Goal: Check status: Check status

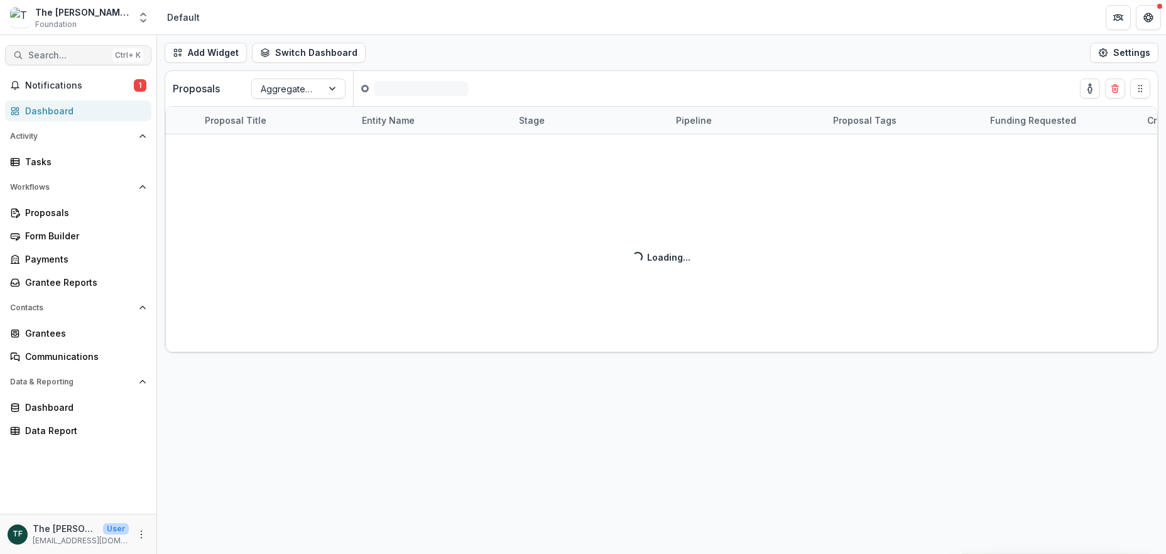
click at [45, 53] on span "Search..." at bounding box center [67, 55] width 79 height 11
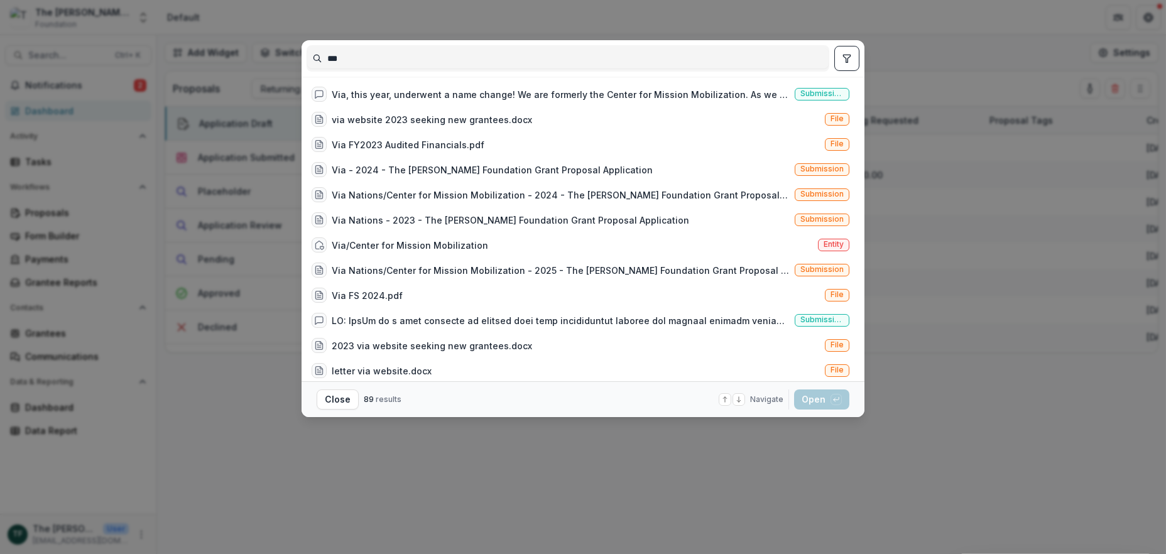
type input "***"
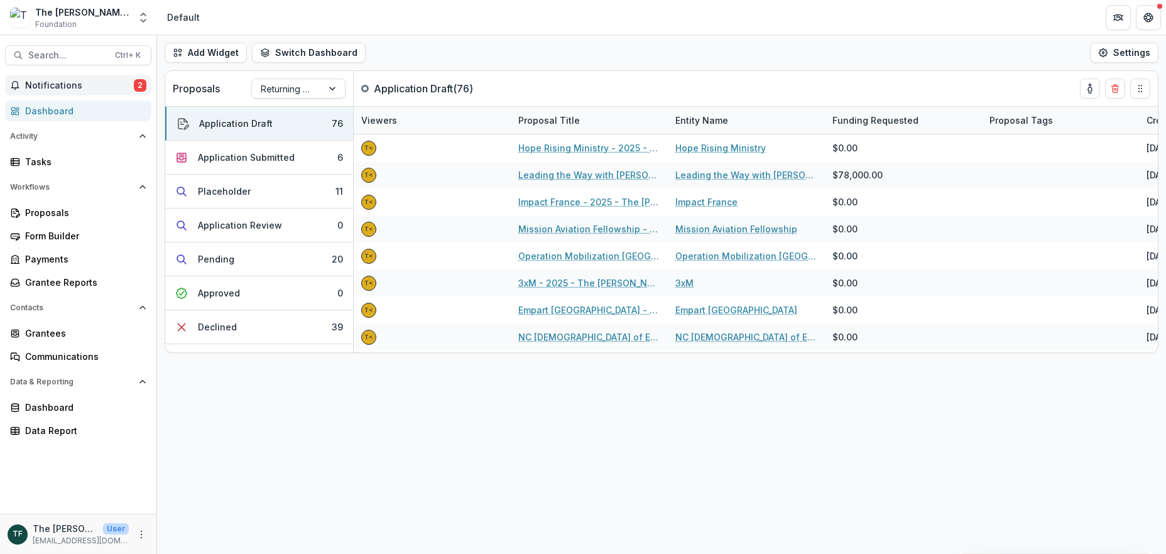
click at [28, 86] on span "Notifications" at bounding box center [79, 85] width 109 height 11
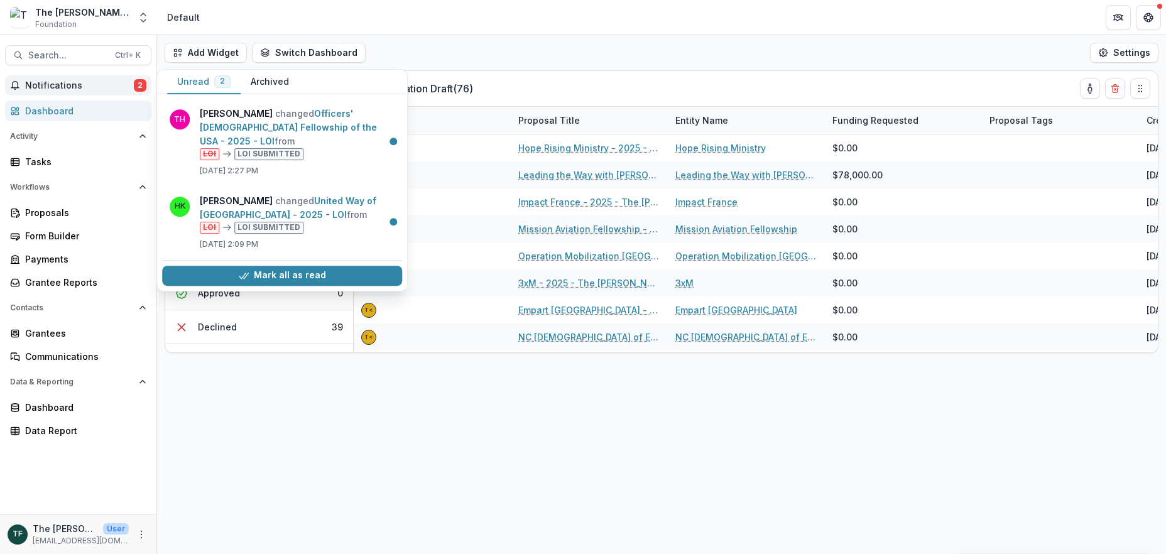
click at [284, 272] on div "Mark all as read" at bounding box center [282, 275] width 240 height 31
click at [235, 266] on button "Mark all as read" at bounding box center [282, 276] width 240 height 20
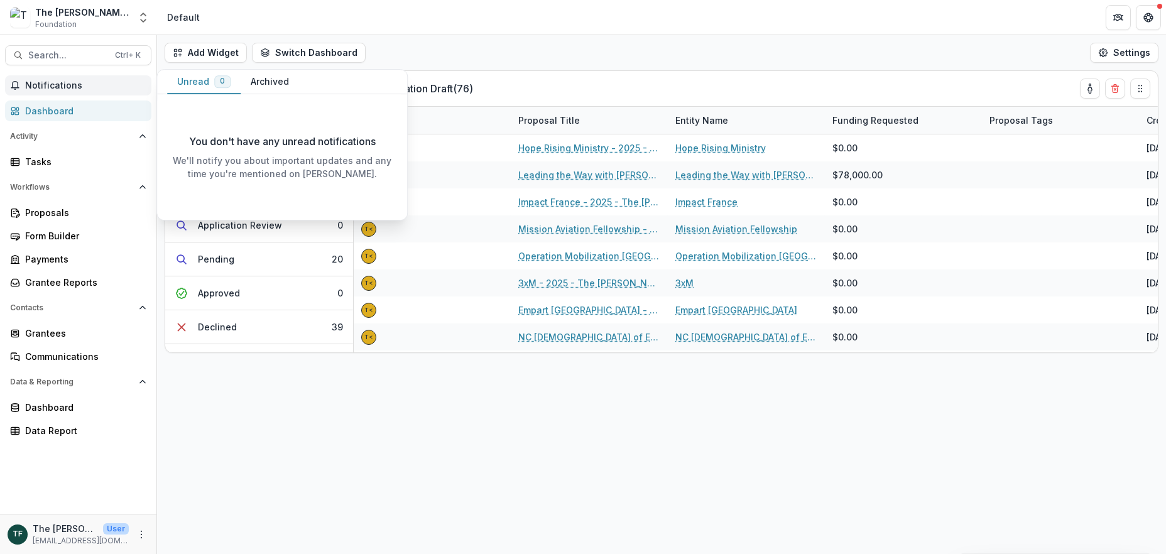
click at [54, 114] on div "Dashboard" at bounding box center [83, 110] width 116 height 13
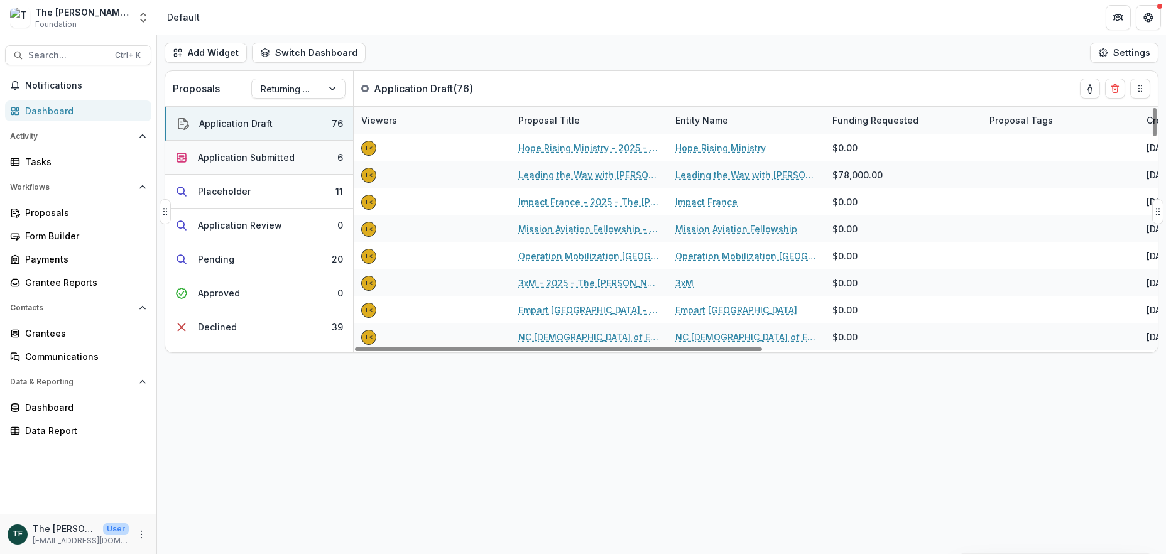
click at [283, 157] on div "Application Submitted" at bounding box center [246, 157] width 97 height 13
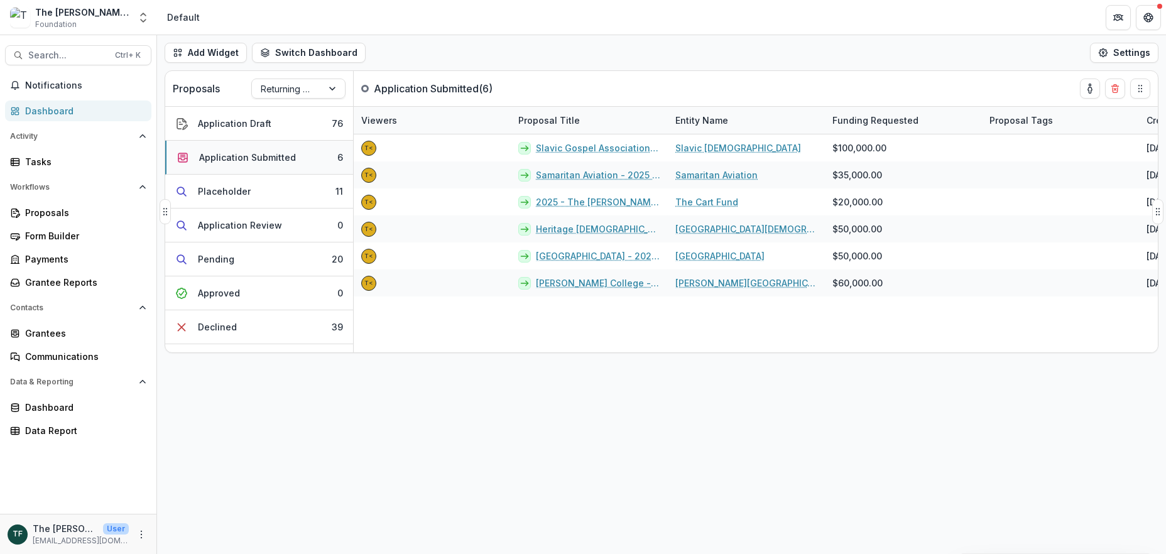
click at [283, 157] on div "Application Submitted" at bounding box center [247, 157] width 97 height 13
click at [236, 156] on div "Application Submitted" at bounding box center [247, 157] width 97 height 13
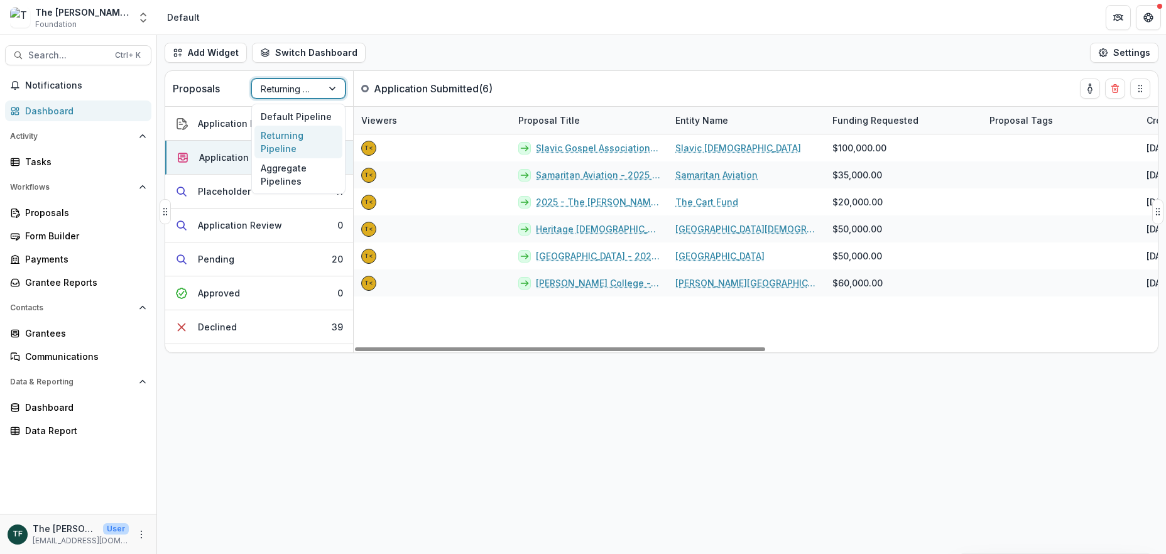
click at [335, 87] on div at bounding box center [333, 88] width 23 height 19
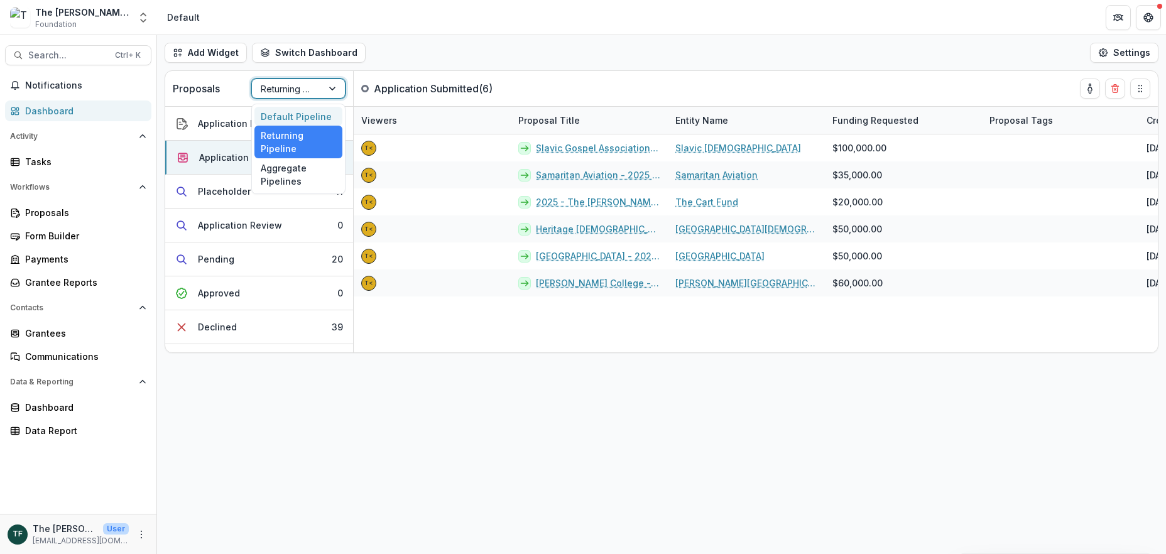
click at [294, 116] on div "Default Pipeline" at bounding box center [298, 116] width 88 height 19
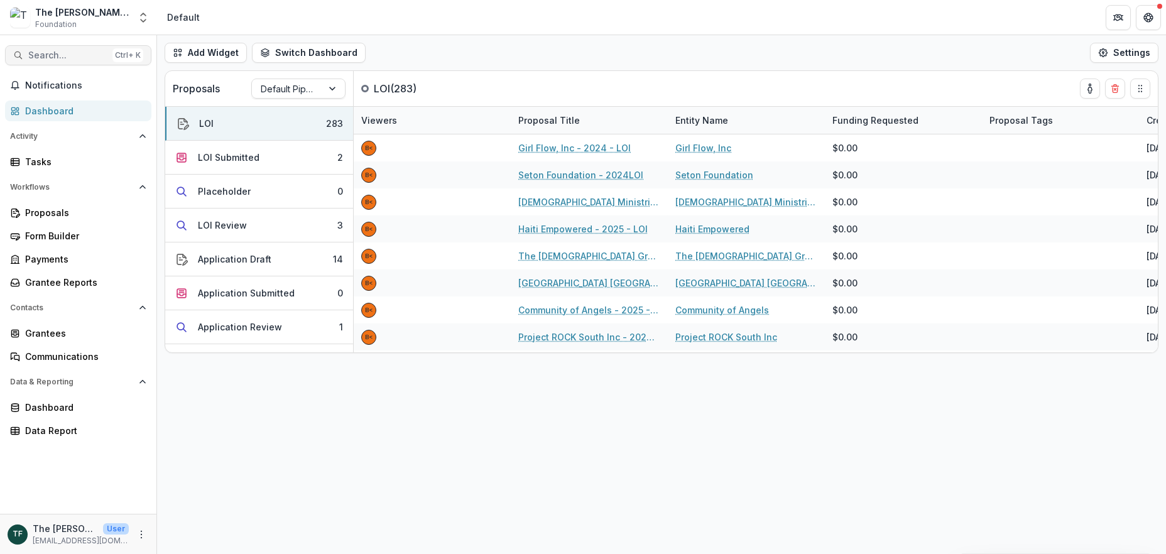
click at [60, 53] on span "Search..." at bounding box center [67, 55] width 79 height 11
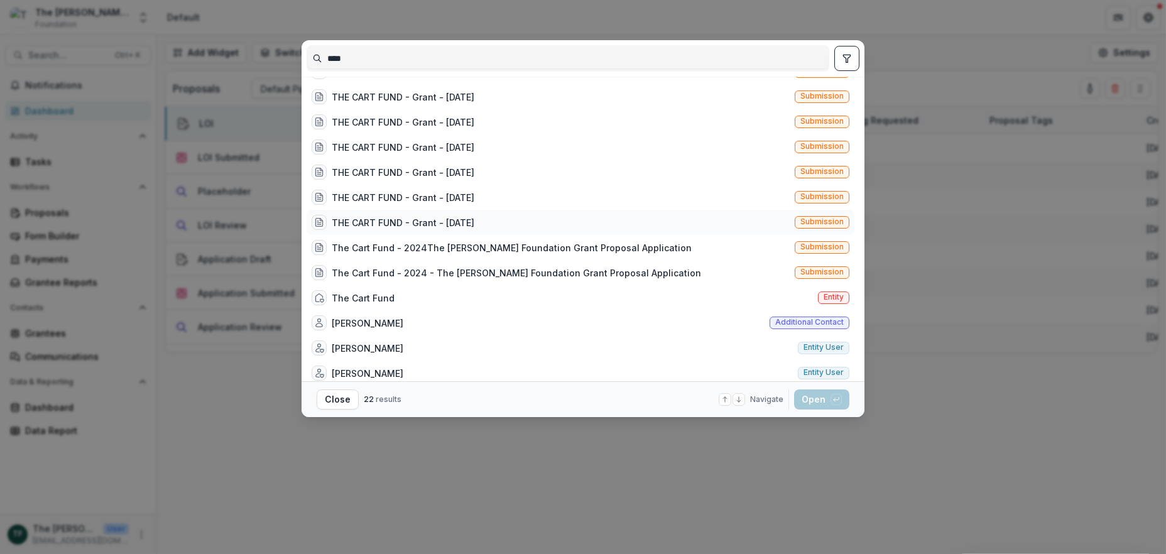
scroll to position [251, 0]
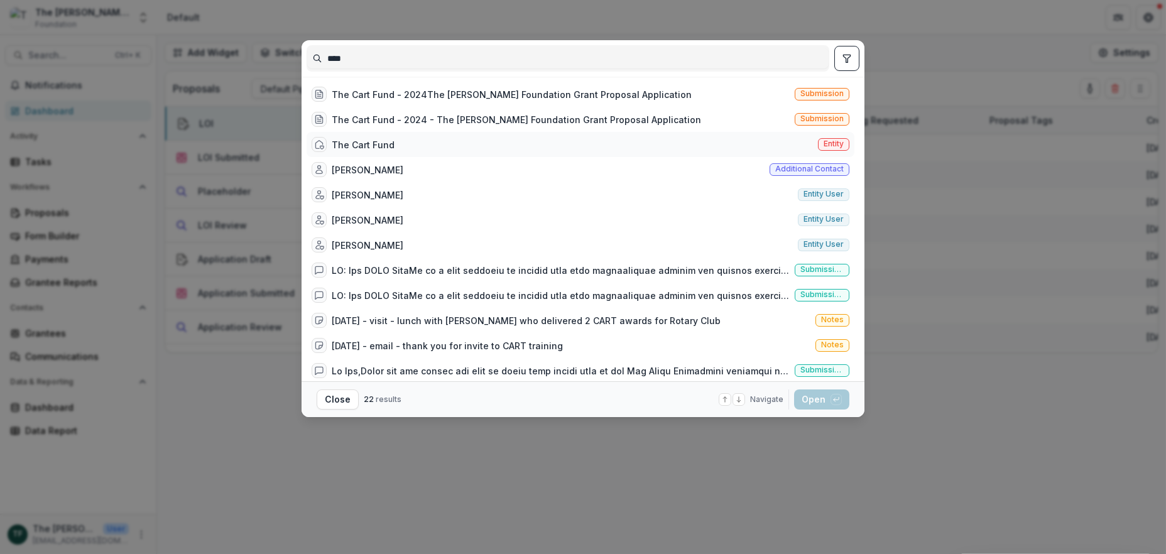
type input "****"
click at [366, 138] on div "The Cart Fund" at bounding box center [363, 144] width 63 height 13
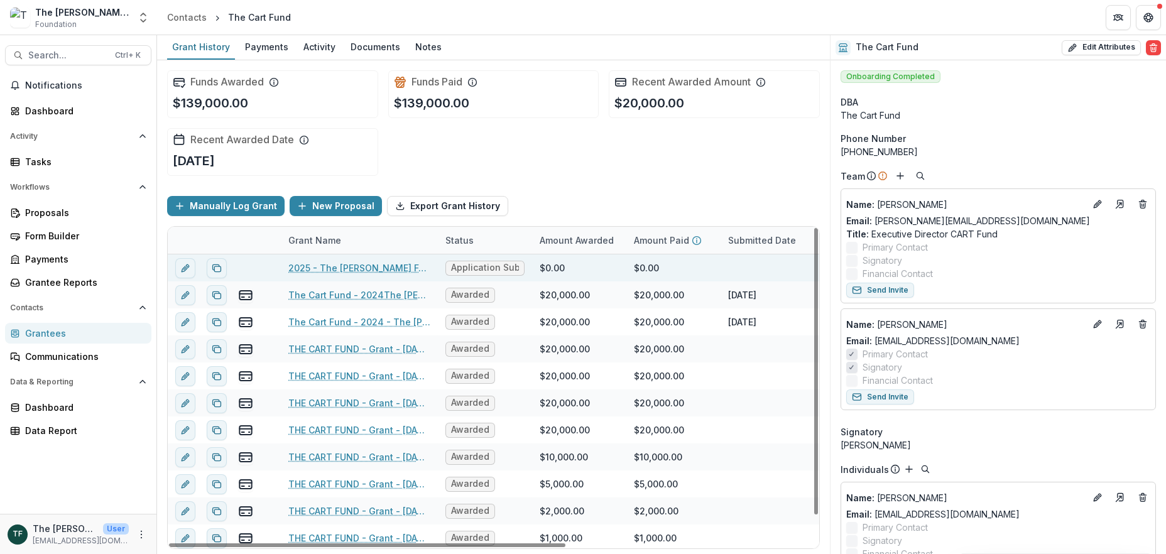
click at [383, 268] on link "2025 - The [PERSON_NAME] Foundation Grant Proposal Application" at bounding box center [359, 267] width 142 height 13
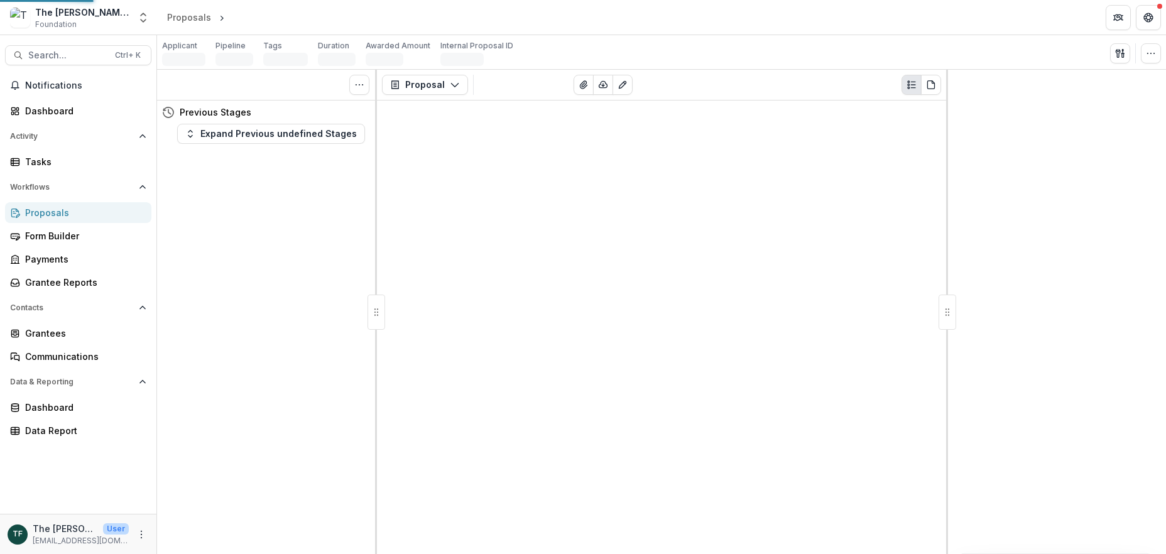
click at [383, 267] on div "Proposal Proposal Payments Reports Grant Agreements Board Summaries Bank Detail…" at bounding box center [661, 312] width 569 height 484
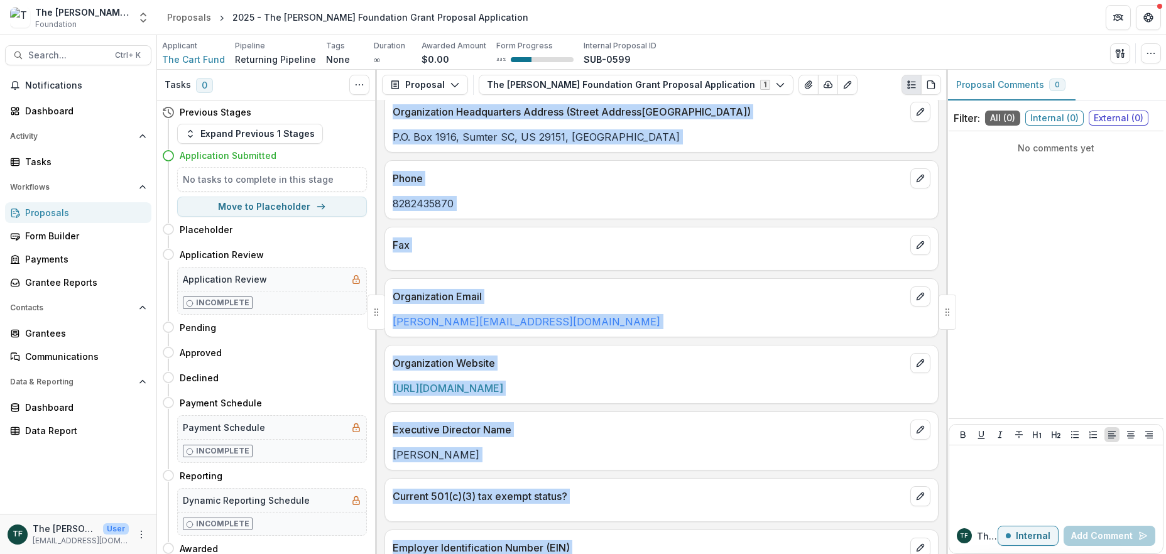
scroll to position [335, 0]
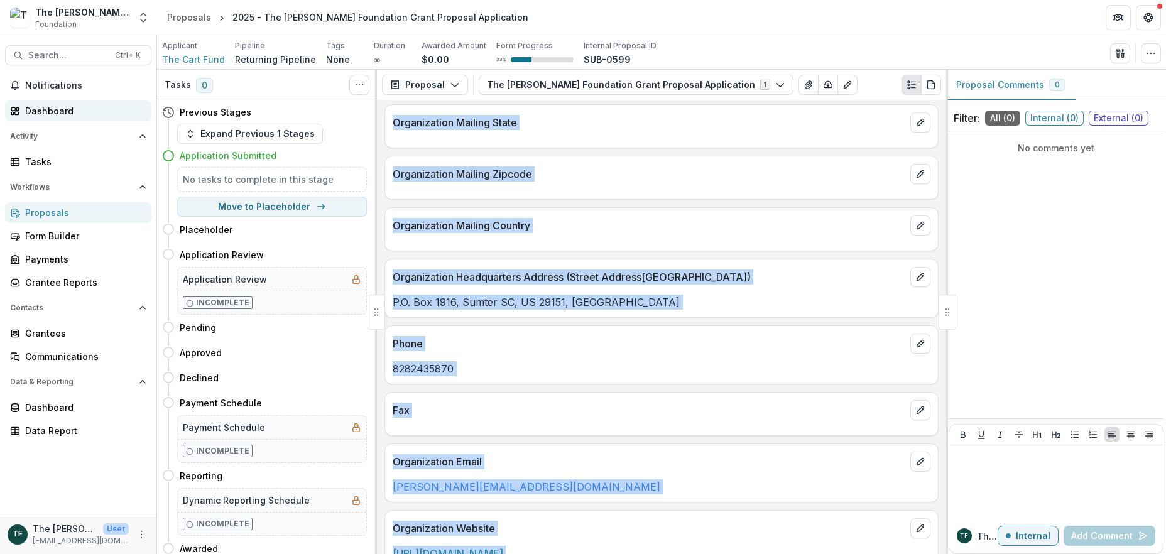
click at [38, 110] on div "Dashboard" at bounding box center [83, 110] width 116 height 13
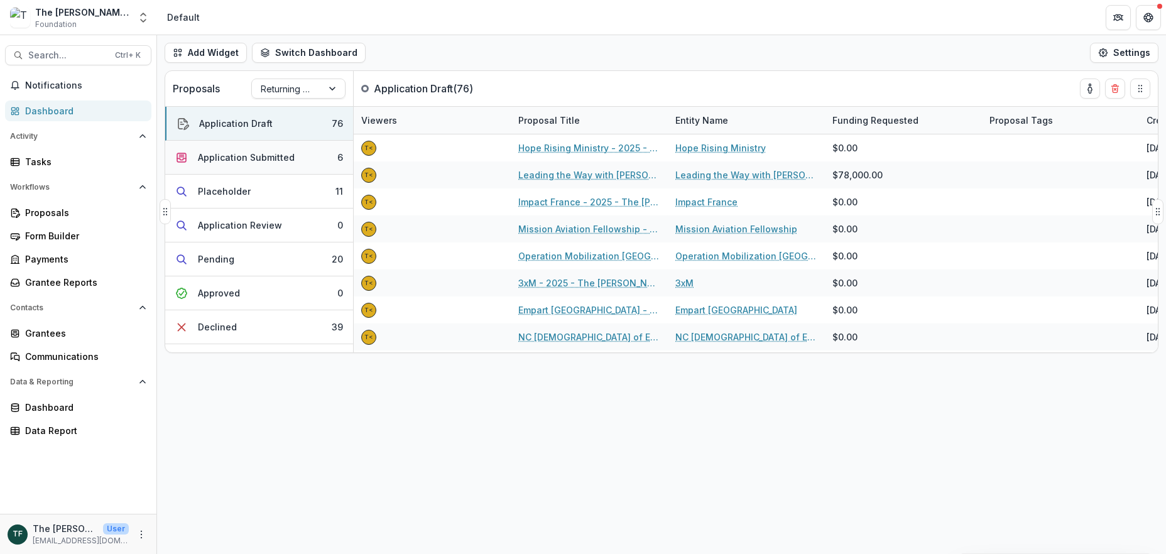
click at [258, 160] on div "Application Submitted" at bounding box center [246, 157] width 97 height 13
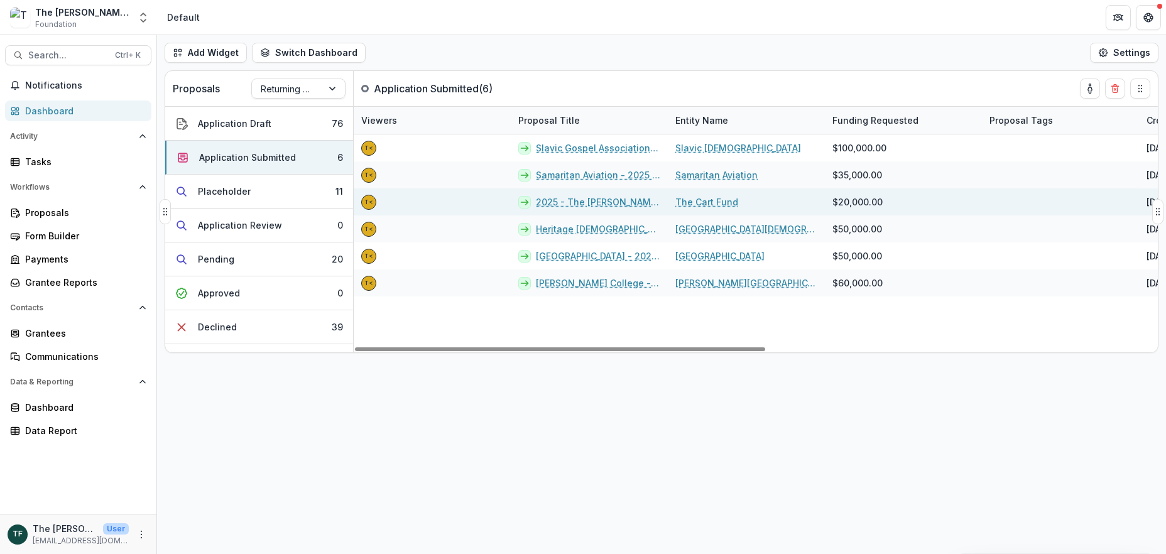
click at [547, 200] on link "2025 - The [PERSON_NAME] Foundation Grant Proposal Application" at bounding box center [598, 201] width 124 height 13
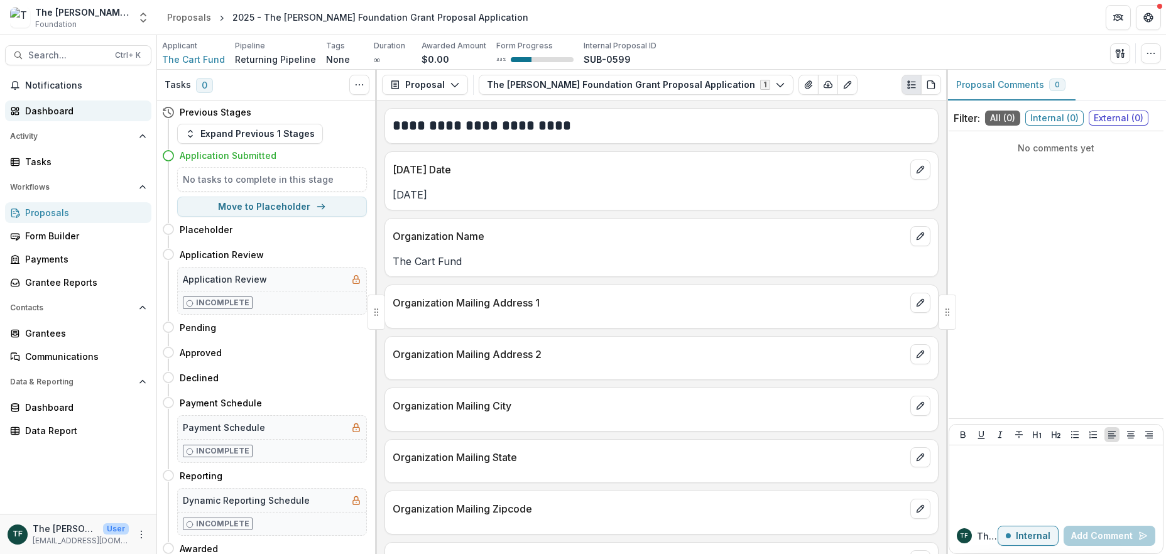
click at [45, 107] on div "Dashboard" at bounding box center [83, 110] width 116 height 13
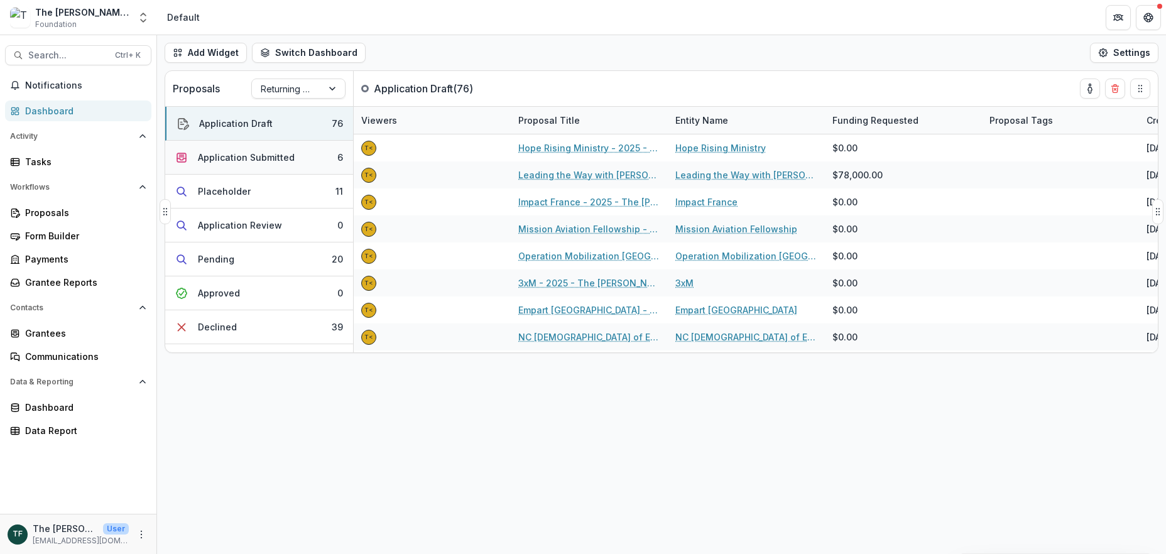
click at [288, 156] on div "Application Submitted" at bounding box center [246, 157] width 97 height 13
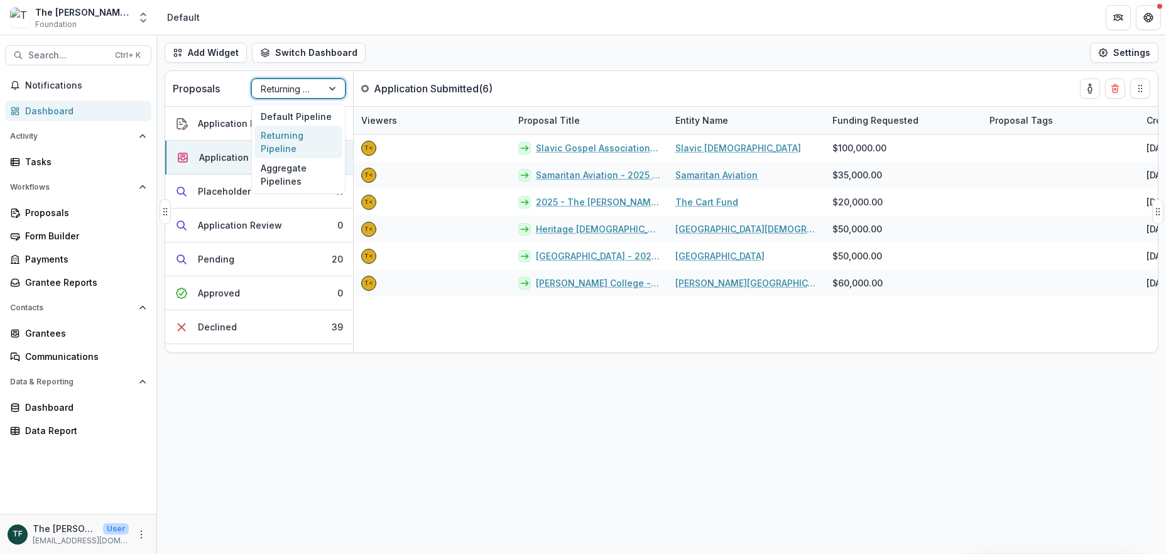
click at [335, 87] on div at bounding box center [333, 88] width 23 height 19
click at [305, 114] on div "Default Pipeline" at bounding box center [298, 116] width 88 height 19
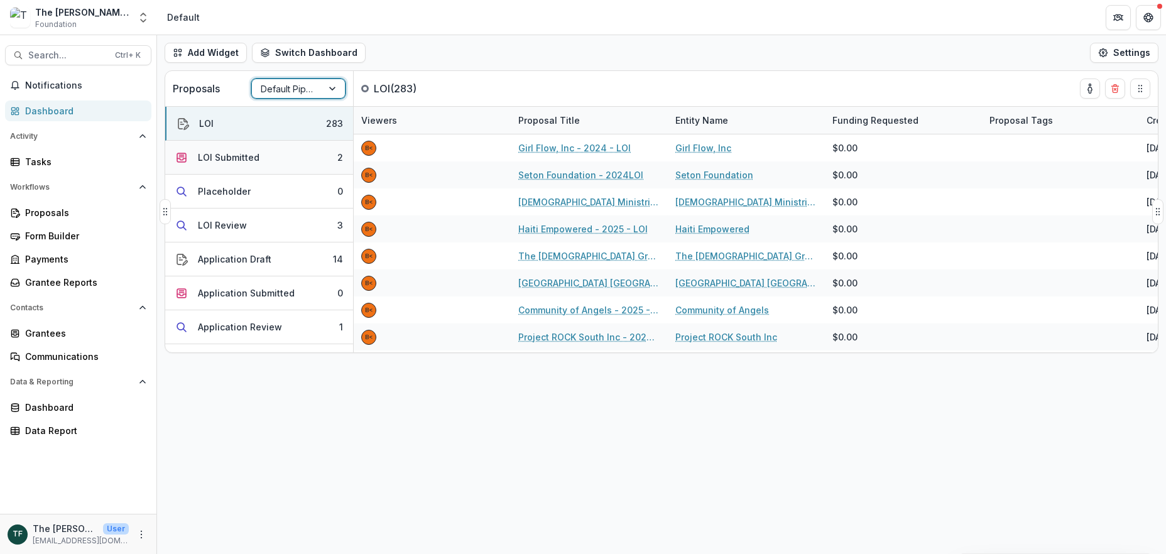
click at [280, 156] on button "LOI Submitted 2" at bounding box center [259, 158] width 188 height 34
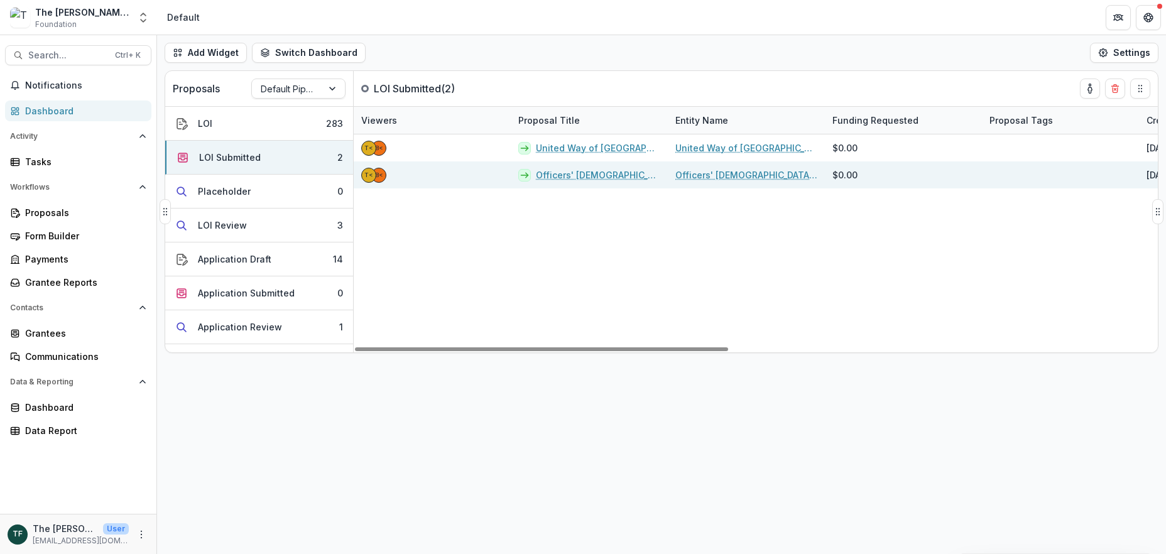
click at [630, 178] on link "Officers' [DEMOGRAPHIC_DATA] Fellowship of the USA - 2025 - LOI" at bounding box center [598, 174] width 124 height 13
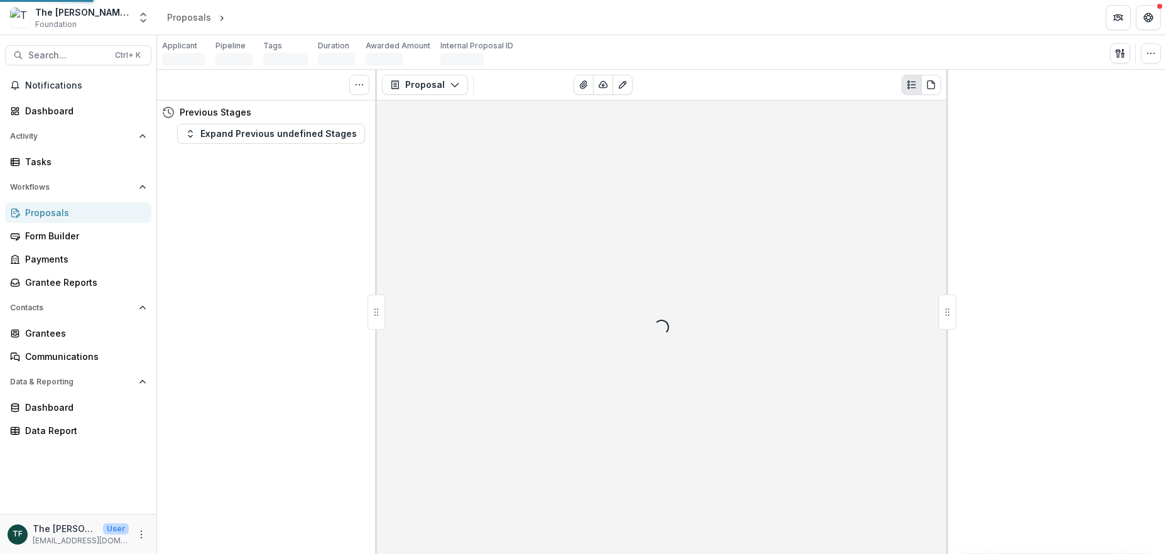
click at [630, 178] on div "Loading..." at bounding box center [661, 328] width 569 height 454
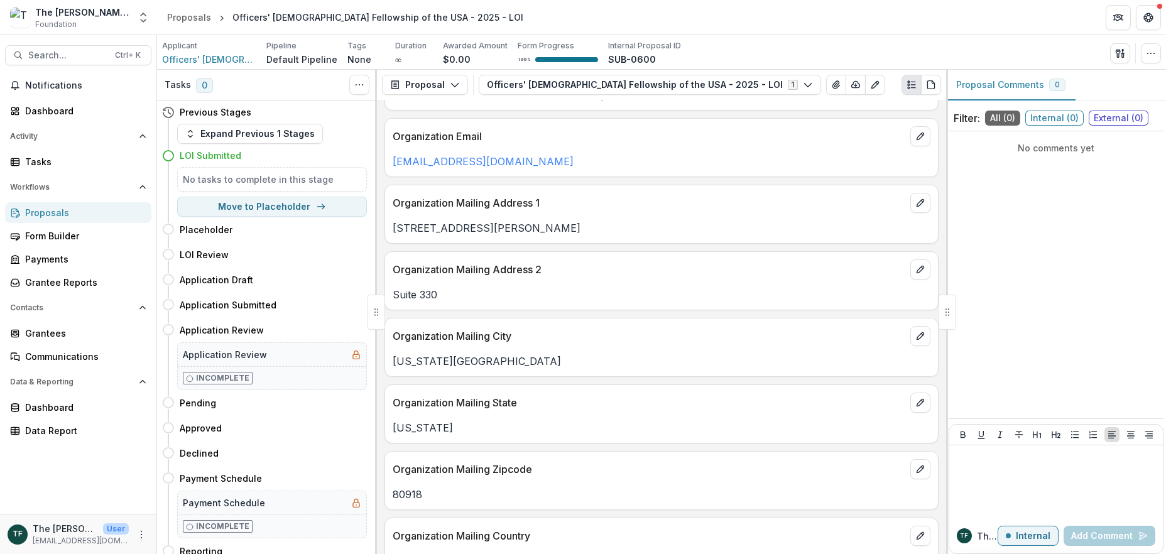
scroll to position [754, 0]
